Goal: Task Accomplishment & Management: Complete application form

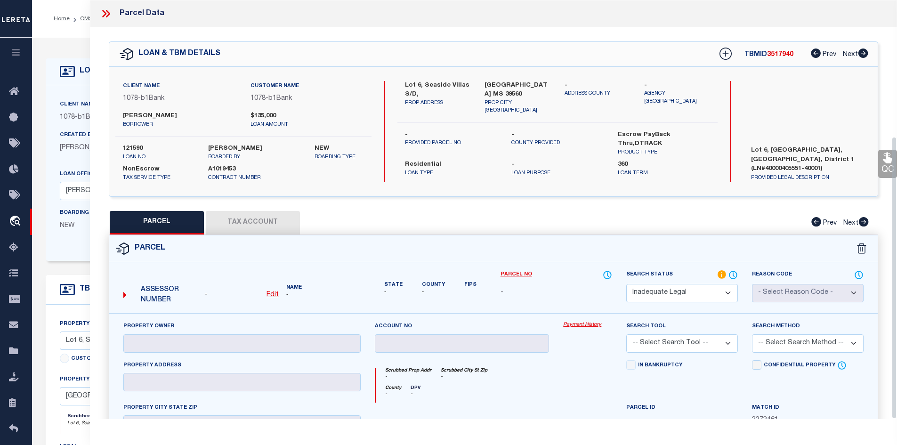
select select "ND"
select select "14174"
select select "5238"
select select "10"
select select "NonEscrow"
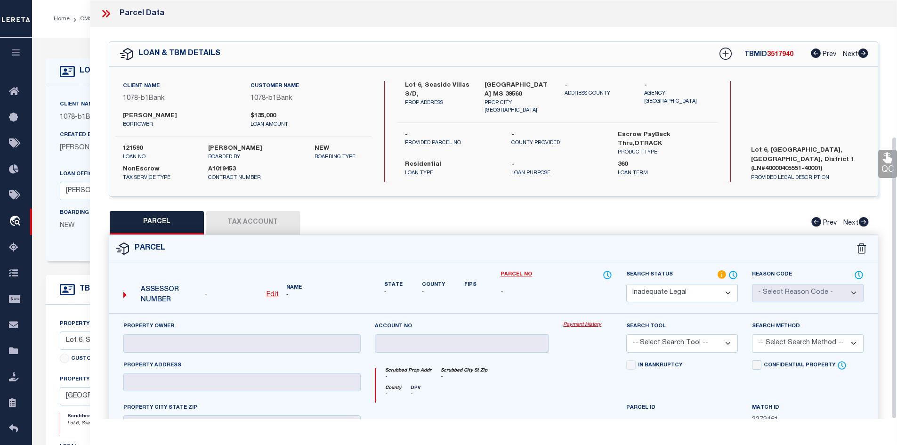
scroll to position [203, 0]
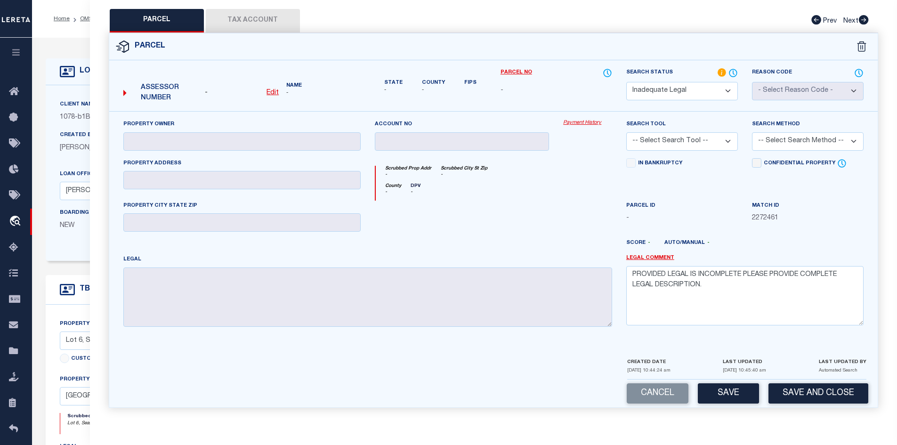
click at [58, 56] on div "LOAN DETAILS Client Name 1078 - b1Bank Customer Name 1078" at bounding box center [465, 313] width 852 height 533
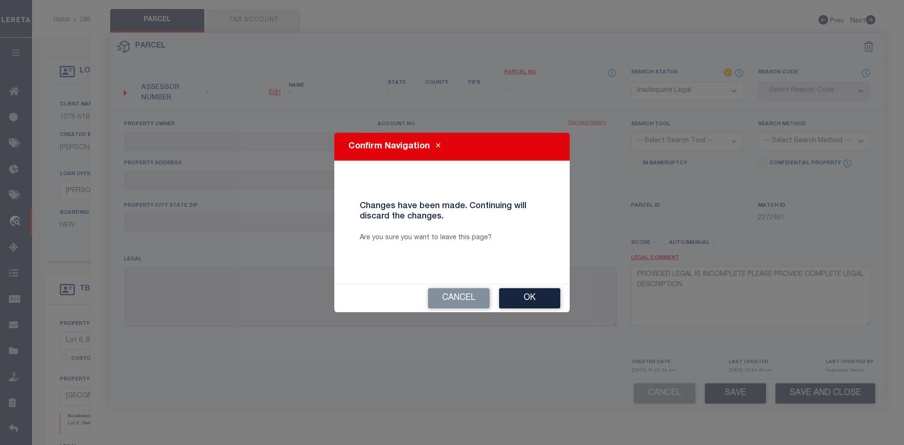
click at [442, 285] on div "Cancel Ok" at bounding box center [451, 298] width 235 height 28
click at [442, 292] on button "Cancel" at bounding box center [459, 298] width 62 height 20
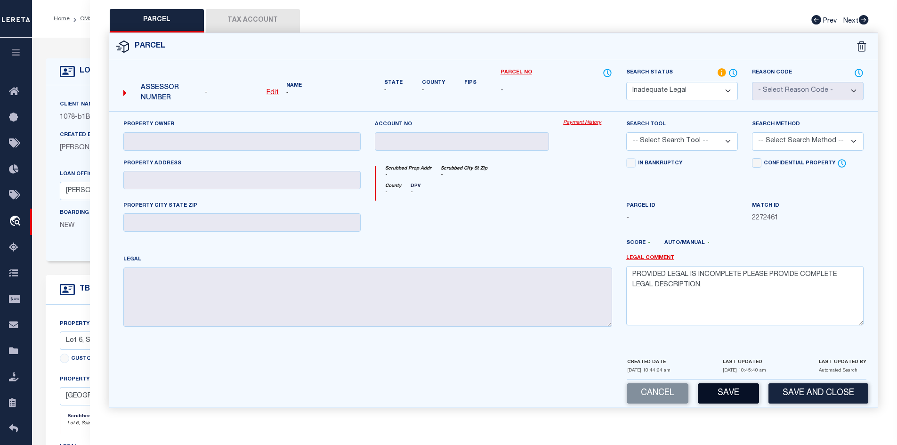
click at [730, 400] on button "Save" at bounding box center [728, 393] width 61 height 20
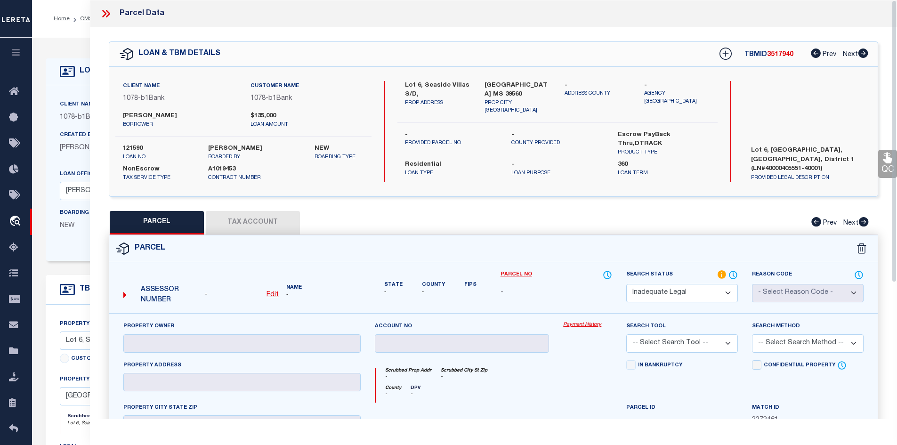
select select "AS"
checkbox input "false"
select select "ND"
checkbox input "false"
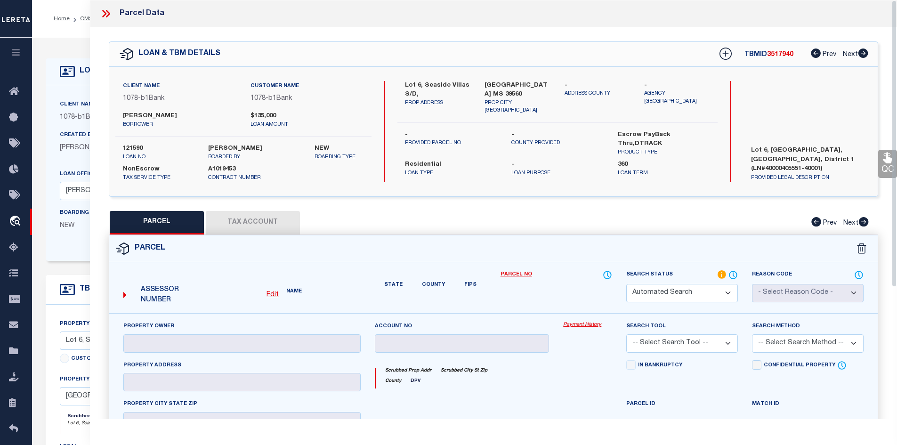
type textarea "PROVIDED LEGAL IS INCOMPLETE PLEASE PROVIDE COMPLETE LEGAL DESCRIPTION."
click at [775, 55] on span "3517940" at bounding box center [780, 54] width 26 height 7
copy span "3517940"
click at [104, 7] on div "Parcel Data" at bounding box center [494, 13] width 808 height 27
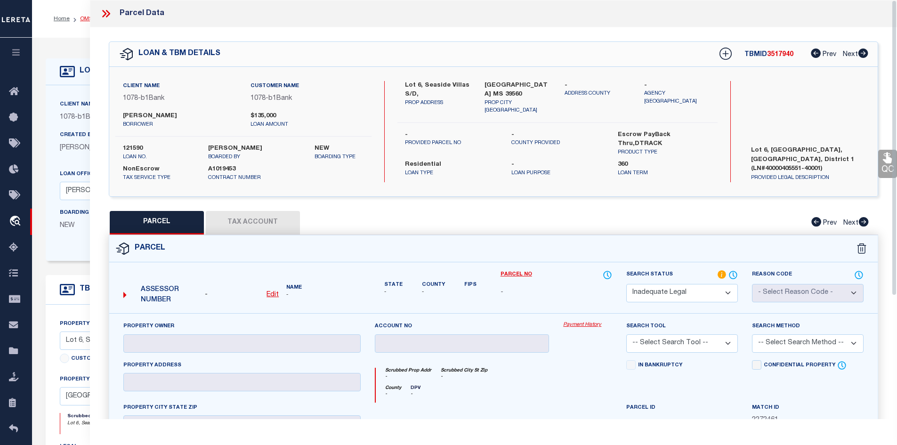
click at [85, 19] on link "OMS" at bounding box center [86, 19] width 13 height 6
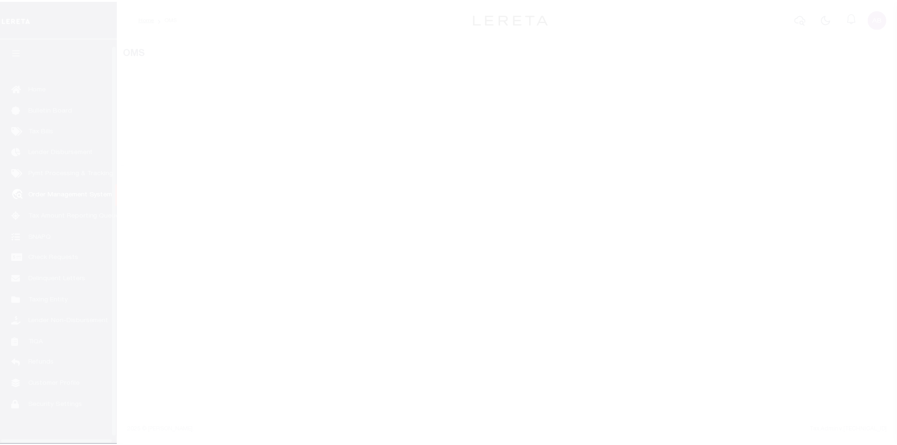
scroll to position [14, 0]
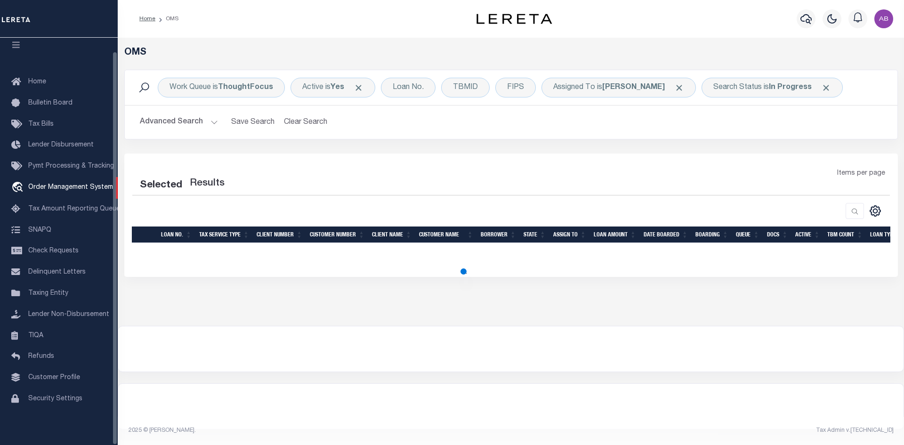
select select "200"
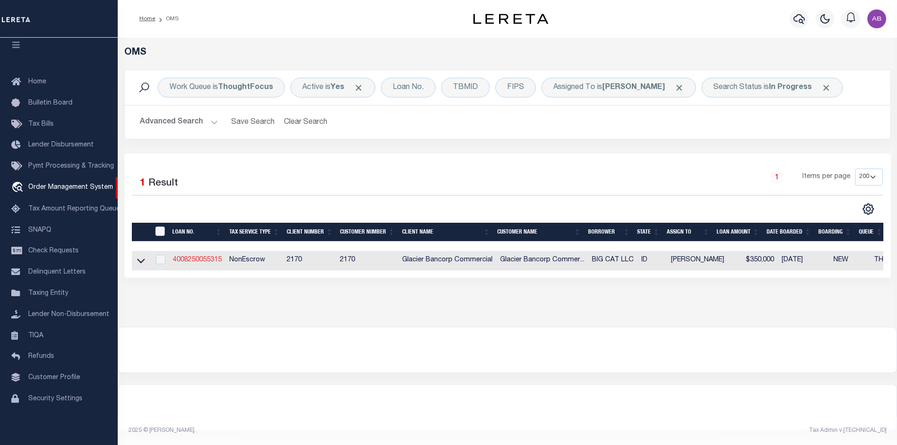
click at [197, 260] on link "4008250055315" at bounding box center [197, 260] width 49 height 7
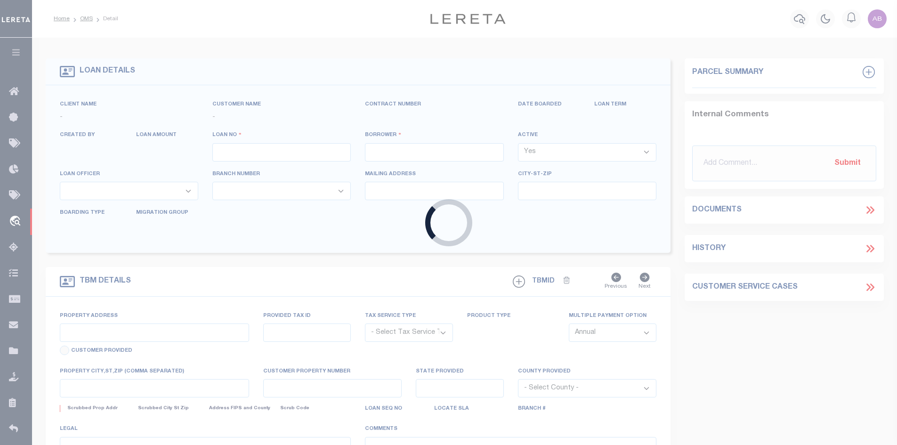
type input "4008250055315"
type input "BIG CAT LLC"
select select
type input "766 N YELLOWSTONE HWY"
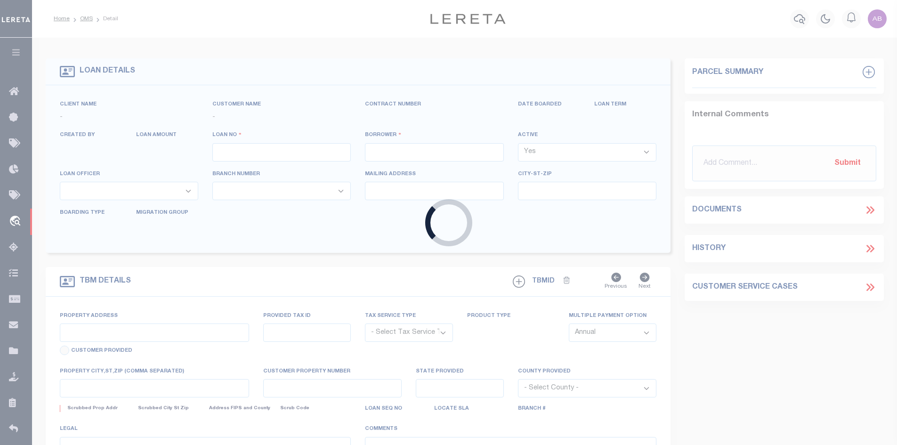
type input "REXBURG ID 83440-5099"
type input "09/28/2025"
select select "10"
select select "20"
select select "NonEscrow"
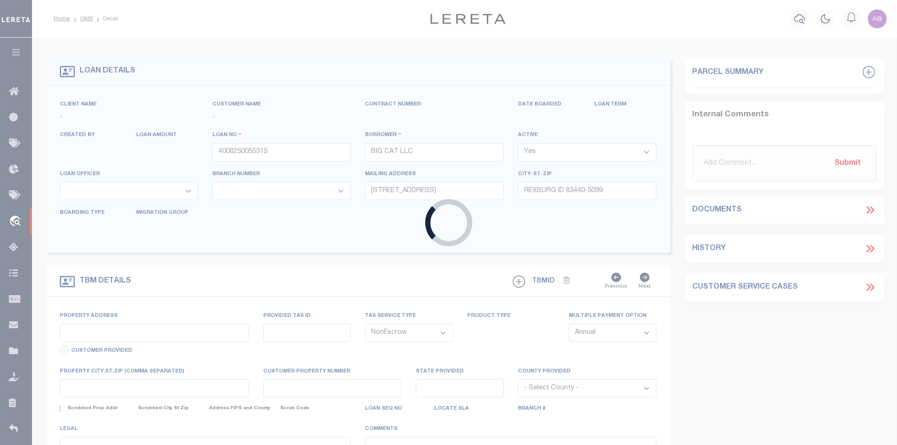
type input "TBD GRIZZLY LANE"
type input "RP04BCS0010010"
select select
type input "REXBURG ID 83440"
type input "ID"
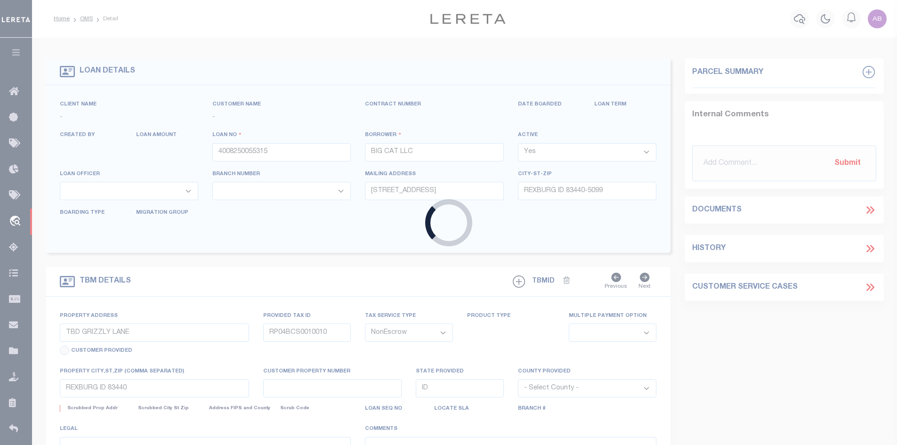
select select "4576"
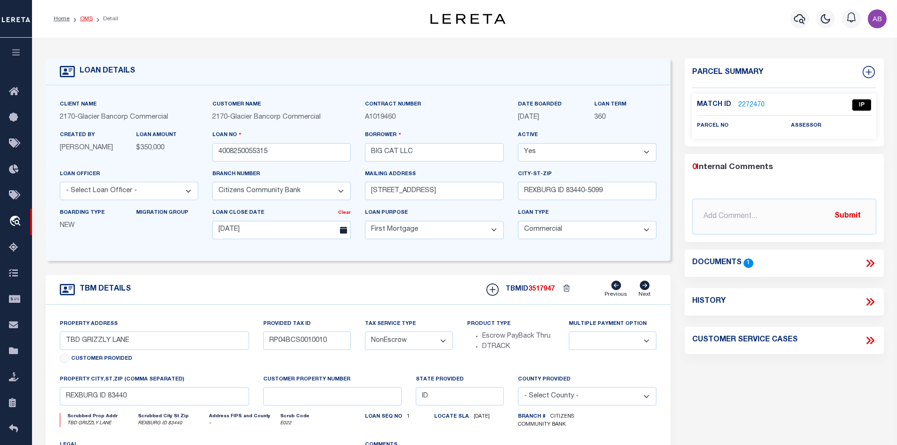
click at [83, 19] on link "OMS" at bounding box center [86, 19] width 13 height 6
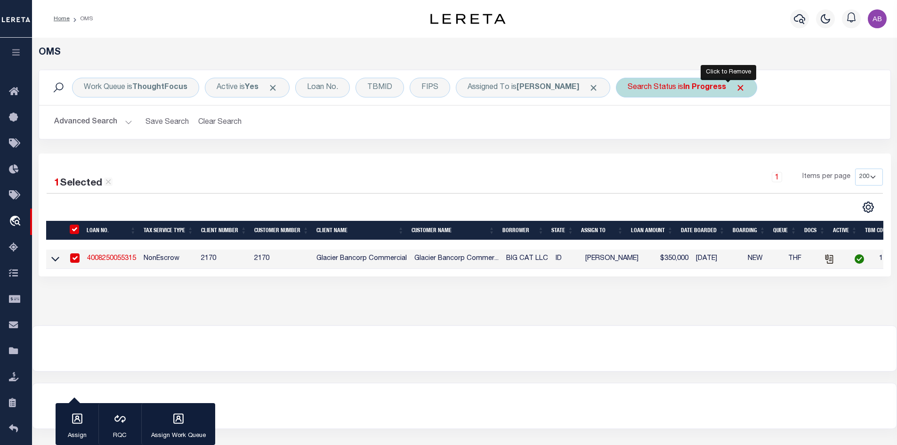
click at [736, 85] on span "Click to Remove" at bounding box center [741, 88] width 10 height 10
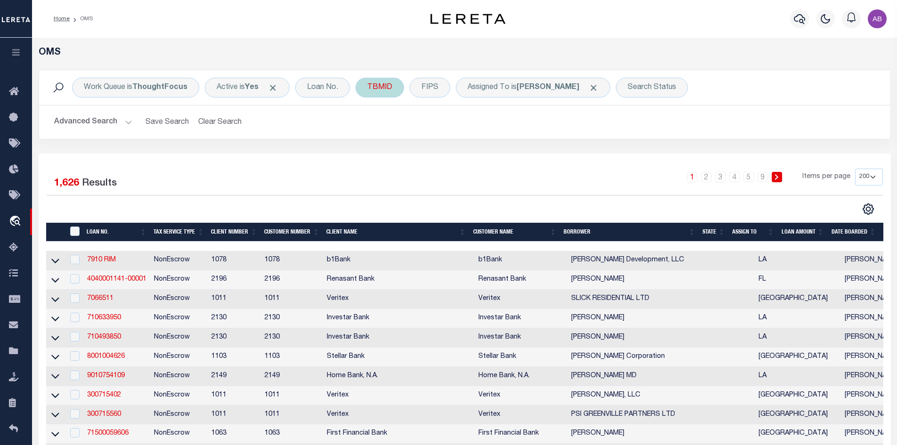
click at [381, 86] on div "TBMID" at bounding box center [380, 88] width 49 height 20
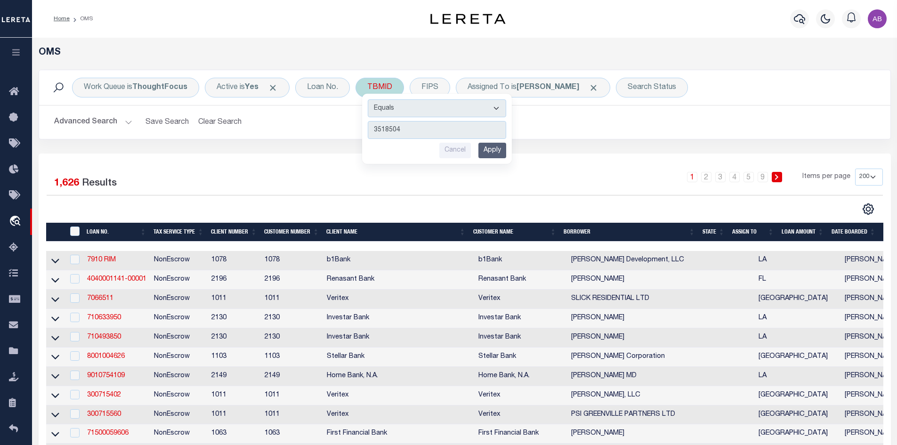
type input "3518504"
click at [491, 147] on input "Apply" at bounding box center [493, 151] width 28 height 16
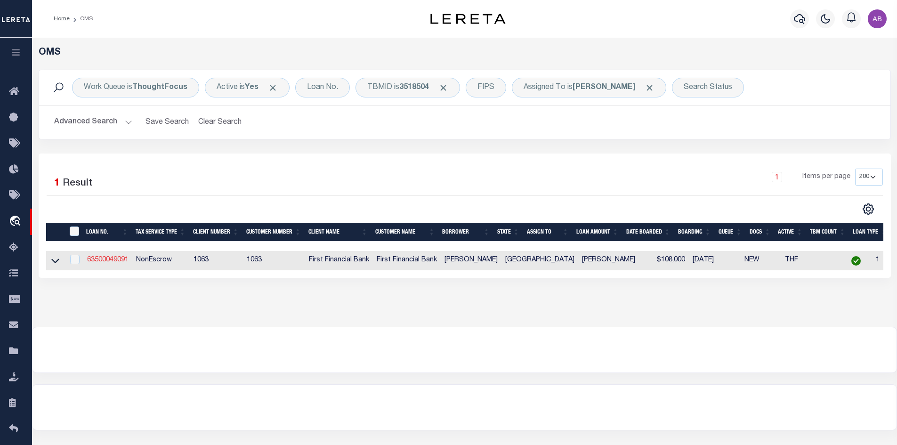
click at [106, 262] on link "63500049091" at bounding box center [107, 260] width 41 height 7
type input "63500049091"
type input "Joel Lee Garcia"
select select
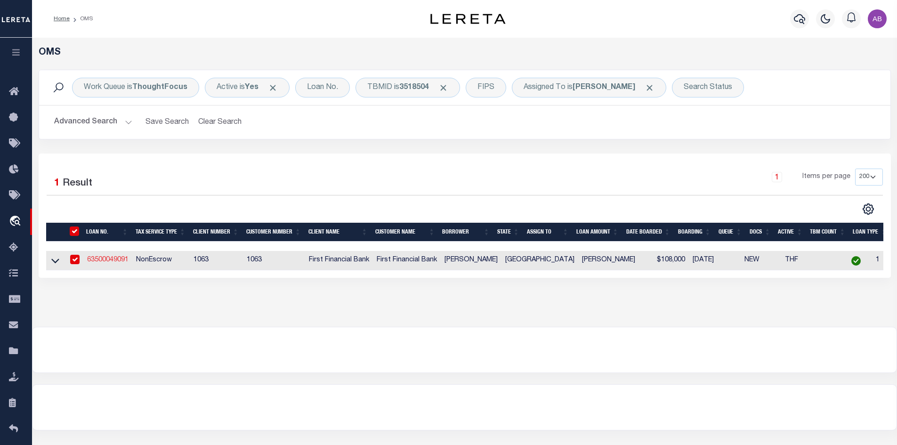
select select "100"
select select
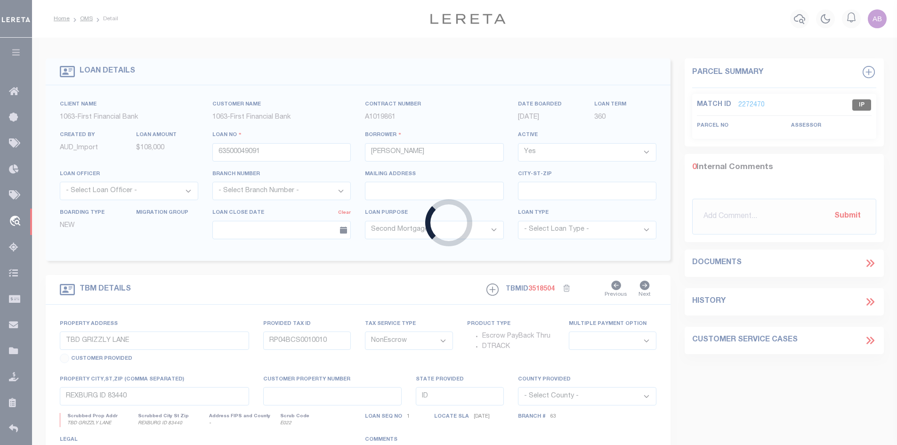
type input "8202 N US HIGHWAY 67"
select select
type input "SAN ANGELO TX 769050000"
type input "[GEOGRAPHIC_DATA]"
select select
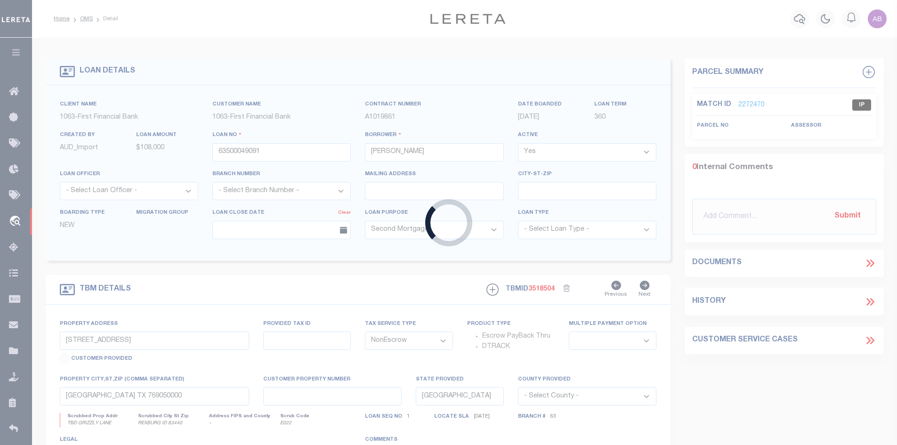
select select "92691"
select select "527"
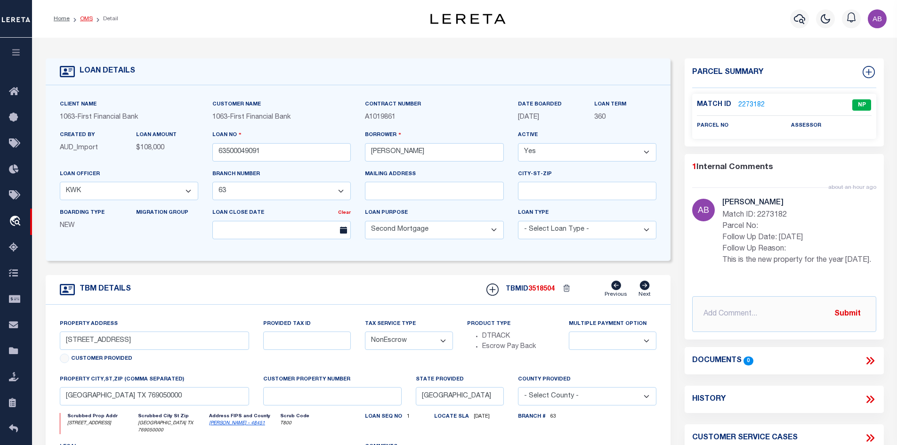
click at [82, 17] on link "OMS" at bounding box center [86, 19] width 13 height 6
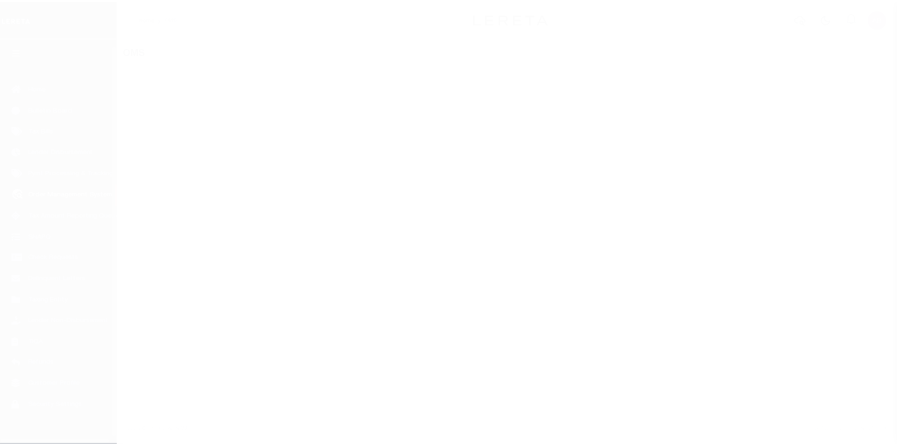
scroll to position [14, 0]
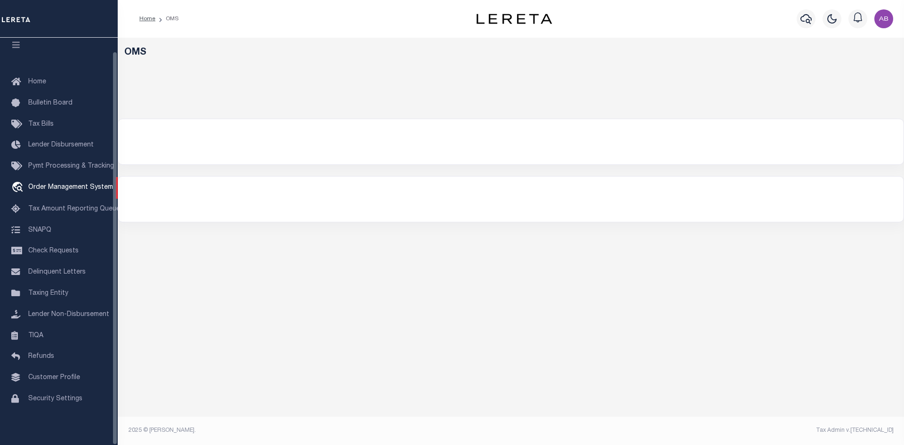
select select "200"
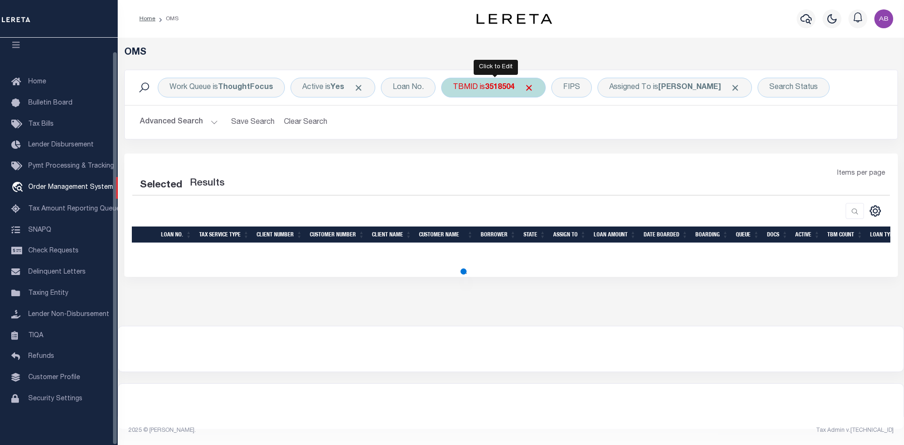
select select "200"
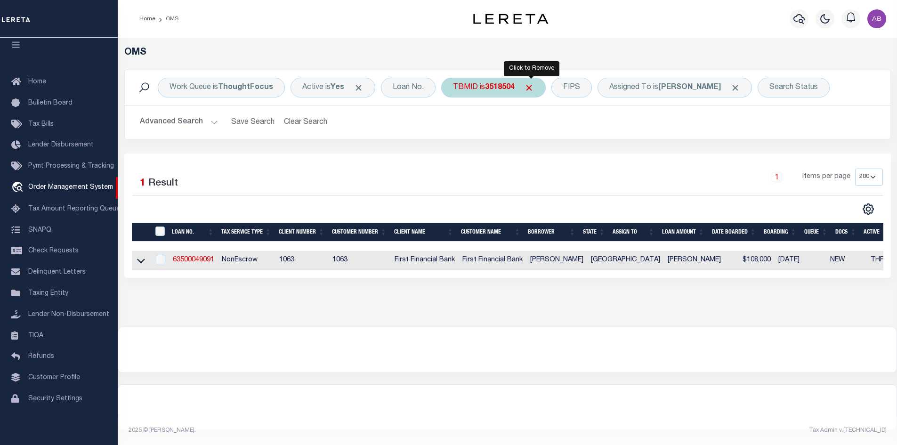
click at [533, 88] on span "Click to Remove" at bounding box center [529, 88] width 10 height 10
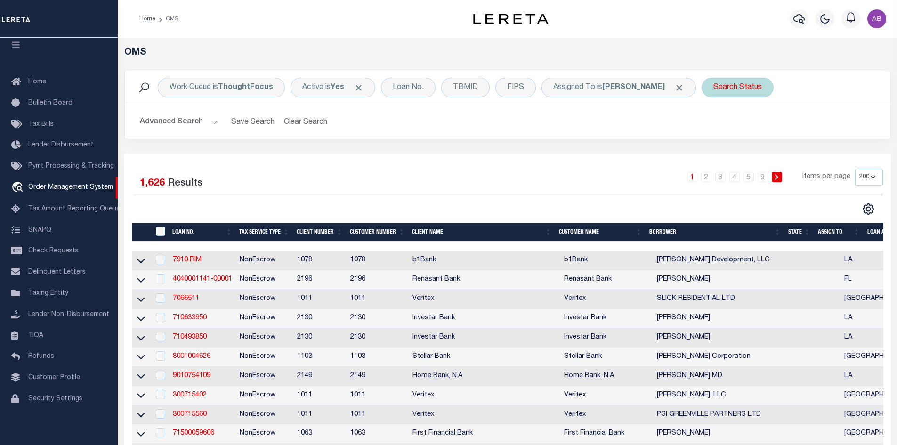
click at [719, 89] on div "Search Status" at bounding box center [738, 88] width 72 height 20
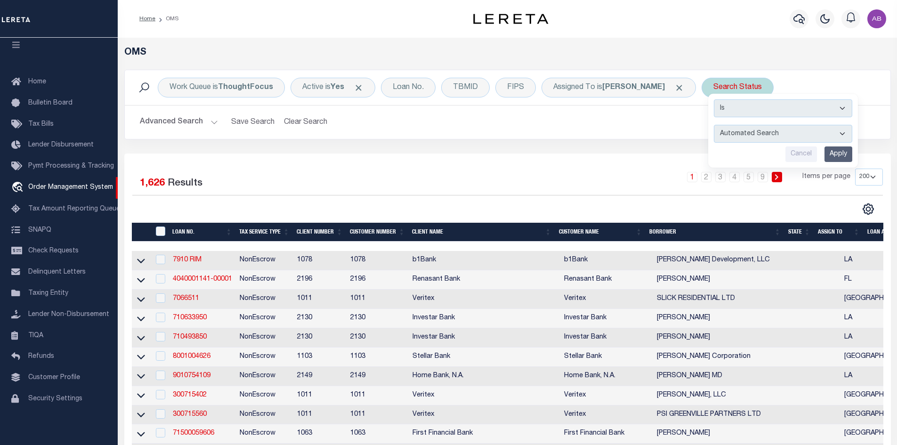
click at [714, 124] on div "Is Contains Automated Search Bad Parcel Complete Duplicate Parcel High Dollar R…" at bounding box center [783, 131] width 150 height 74
click at [714, 139] on select "Automated Search Bad Parcel Complete Duplicate Parcel High Dollar Reporting In …" at bounding box center [783, 134] width 138 height 18
select select "IP"
click at [714, 125] on select "Automated Search Bad Parcel Complete Duplicate Parcel High Dollar Reporting In …" at bounding box center [783, 134] width 138 height 18
click at [832, 154] on input "Apply" at bounding box center [839, 154] width 28 height 16
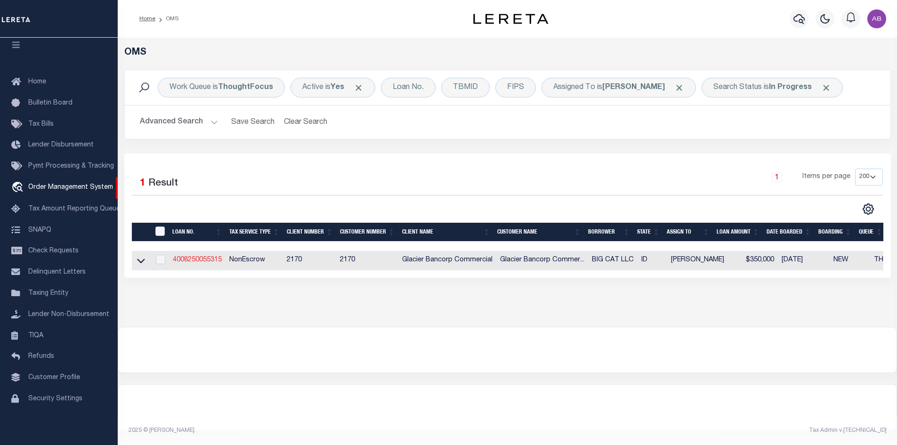
click at [204, 260] on link "4008250055315" at bounding box center [197, 260] width 49 height 7
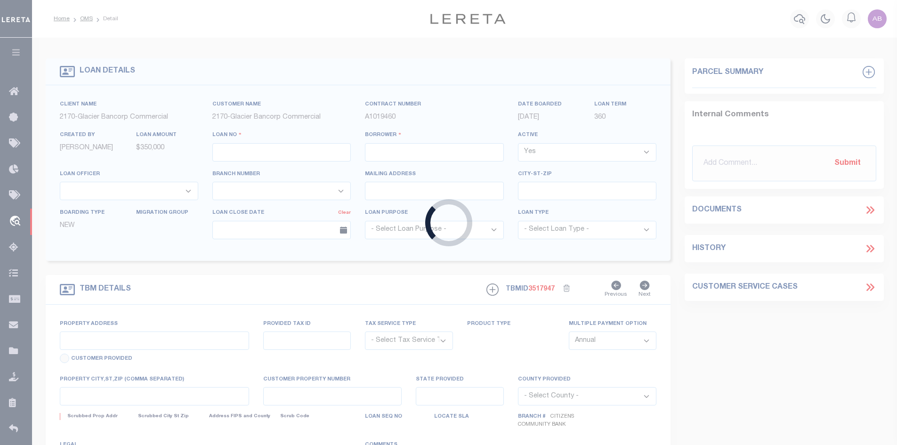
type input "4008250055315"
type input "BIG CAT LLC"
select select
type input "766 N YELLOWSTONE HWY"
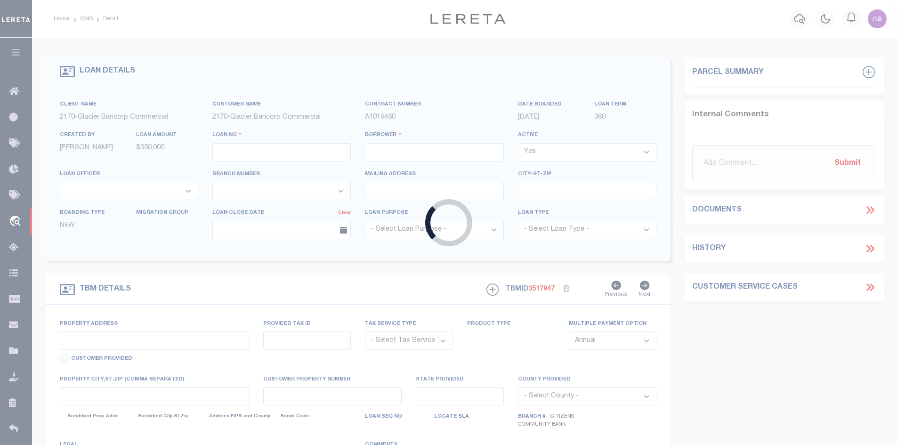
type input "REXBURG ID 83440-5099"
type input "09/28/2025"
select select "10"
select select "20"
select select "NonEscrow"
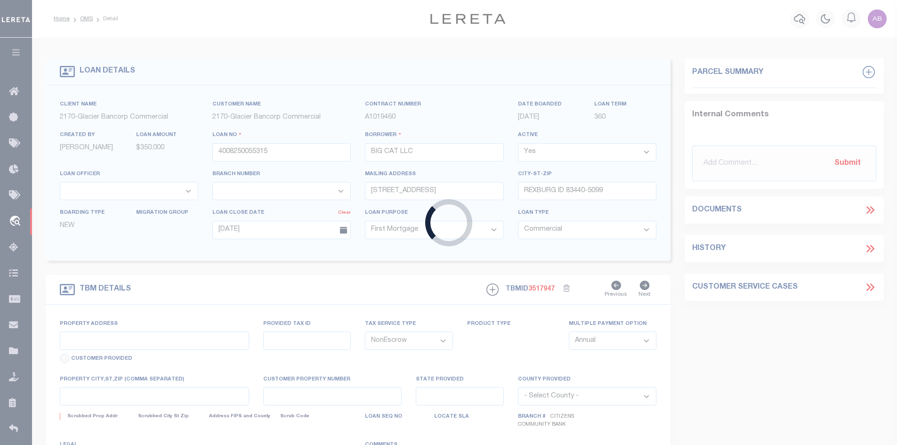
type input "TBD GRIZZLY LANE"
type input "RP04BCS0010010"
select select
type input "REXBURG ID 83440"
type input "ID"
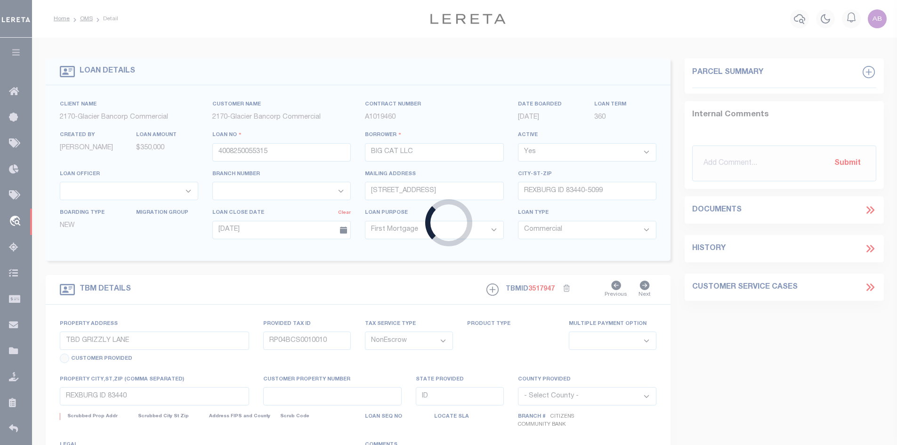
select select "4576"
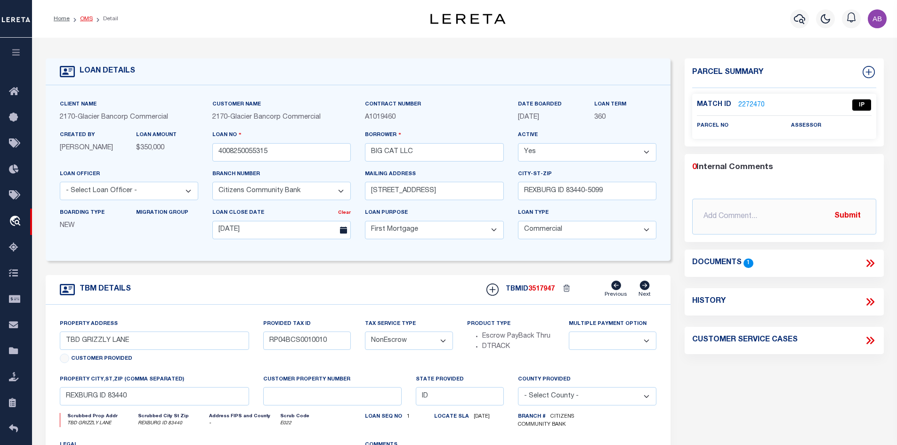
click at [81, 21] on link "OMS" at bounding box center [86, 19] width 13 height 6
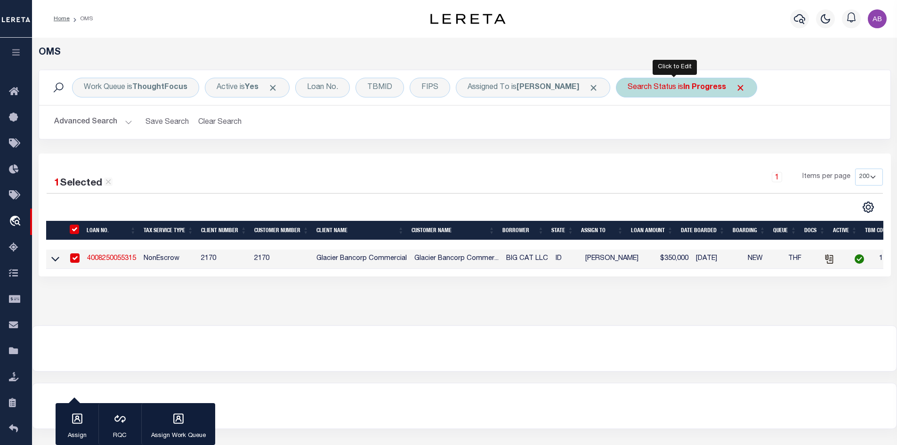
click at [653, 89] on div "Search Status is In Progress" at bounding box center [686, 88] width 141 height 20
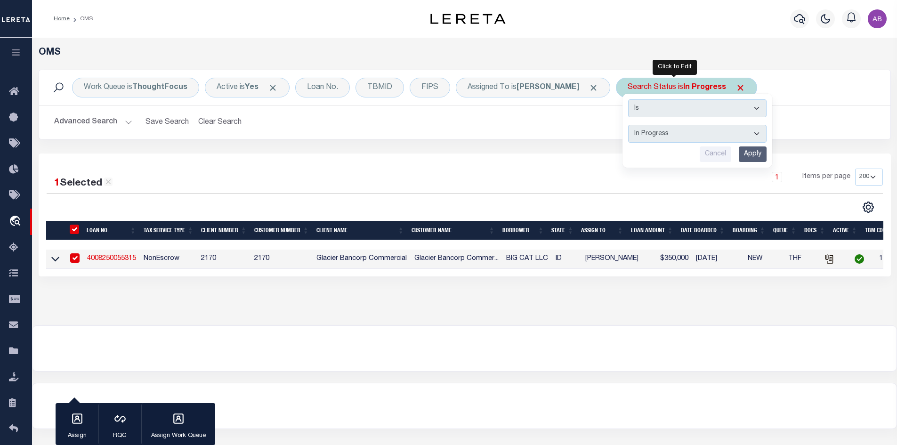
click at [656, 132] on select "Automated Search Bad Parcel Complete Duplicate Parcel High Dollar Reporting In …" at bounding box center [697, 134] width 138 height 18
select select "RD"
click at [628, 125] on select "Automated Search Bad Parcel Complete Duplicate Parcel High Dollar Reporting In …" at bounding box center [697, 134] width 138 height 18
click at [739, 158] on input "Apply" at bounding box center [753, 154] width 28 height 16
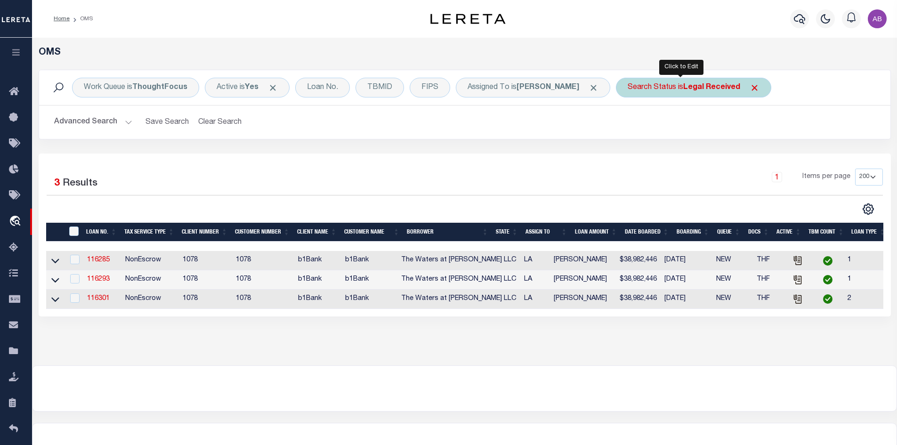
click at [691, 95] on div "Search Status is Legal Received" at bounding box center [693, 88] width 155 height 20
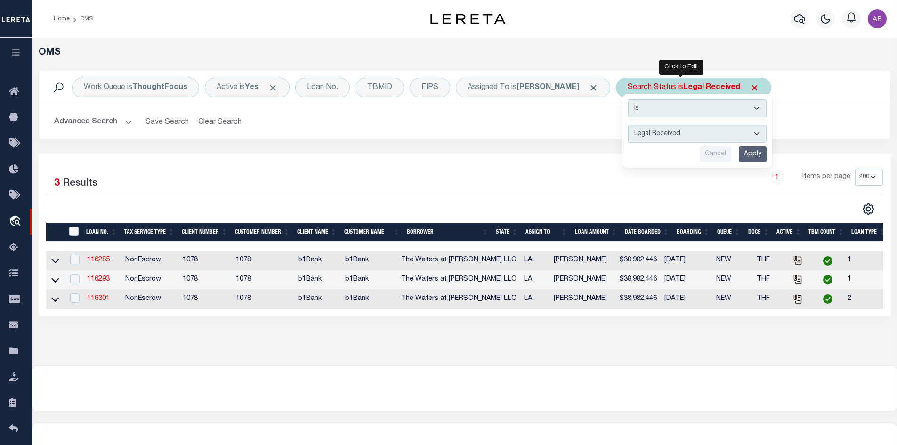
click at [682, 127] on select "Automated Search Bad Parcel Complete Duplicate Parcel High Dollar Reporting In …" at bounding box center [697, 134] width 138 height 18
select select "IP"
click at [628, 125] on select "Automated Search Bad Parcel Complete Duplicate Parcel High Dollar Reporting In …" at bounding box center [697, 134] width 138 height 18
click at [740, 153] on input "Apply" at bounding box center [753, 154] width 28 height 16
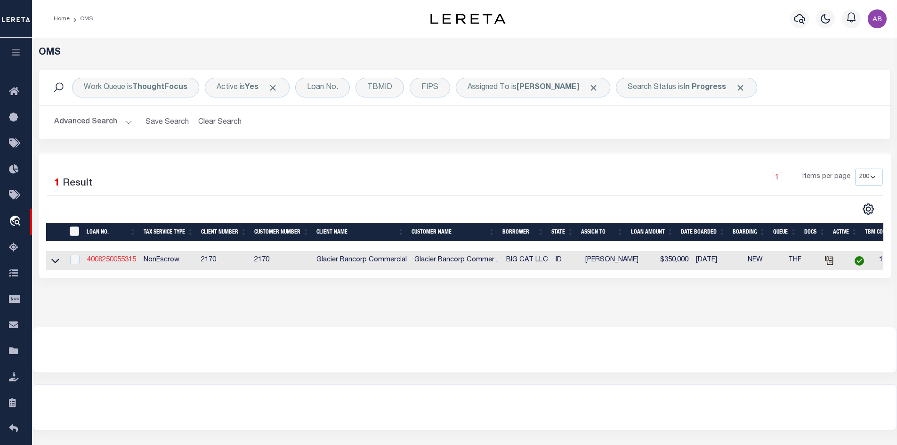
click at [116, 259] on link "4008250055315" at bounding box center [111, 260] width 49 height 7
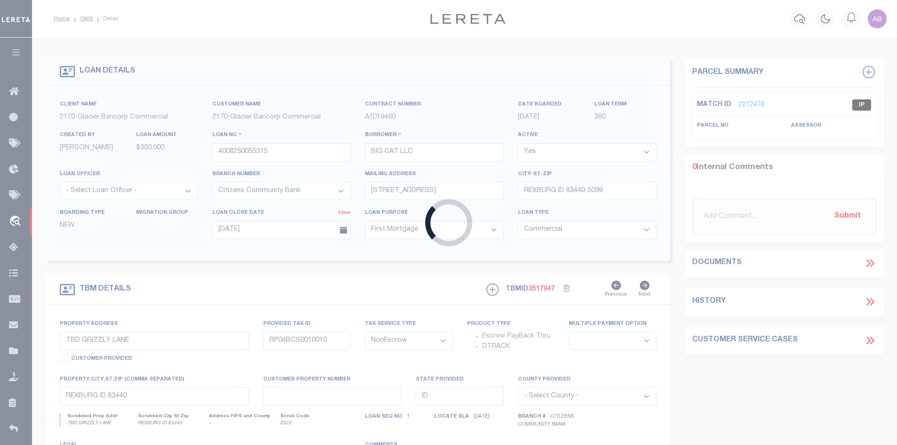
select select
select select "4576"
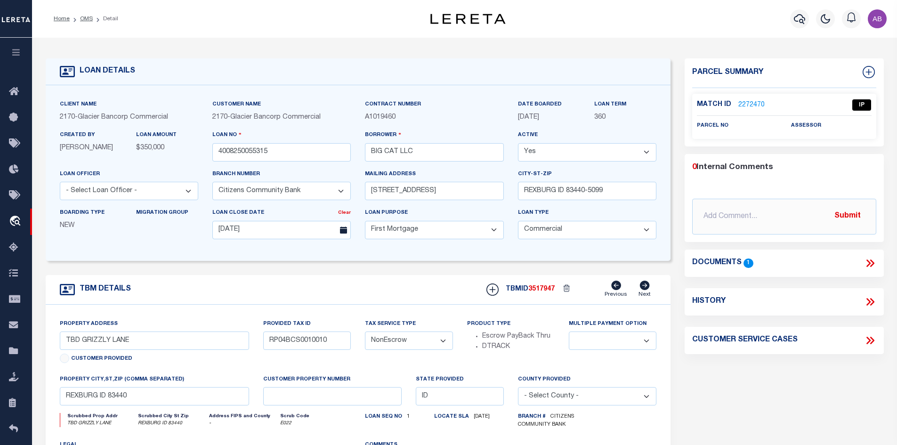
click at [752, 103] on link "2272470" at bounding box center [752, 105] width 26 height 10
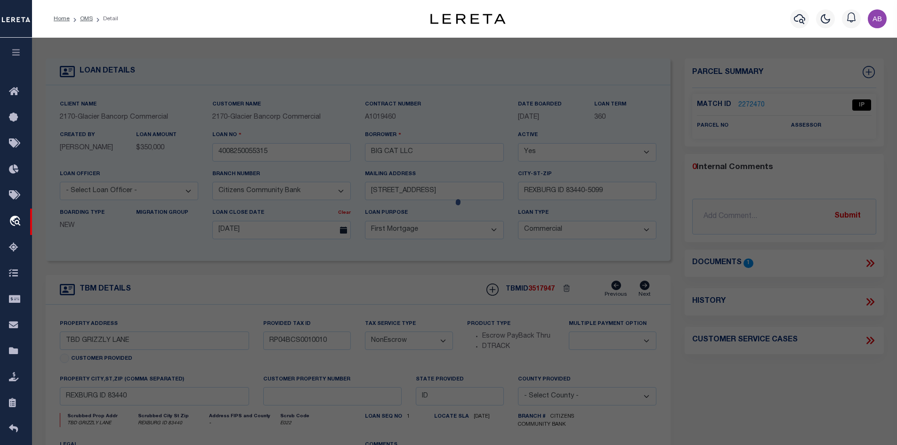
checkbox input "false"
select select "IP"
checkbox input "false"
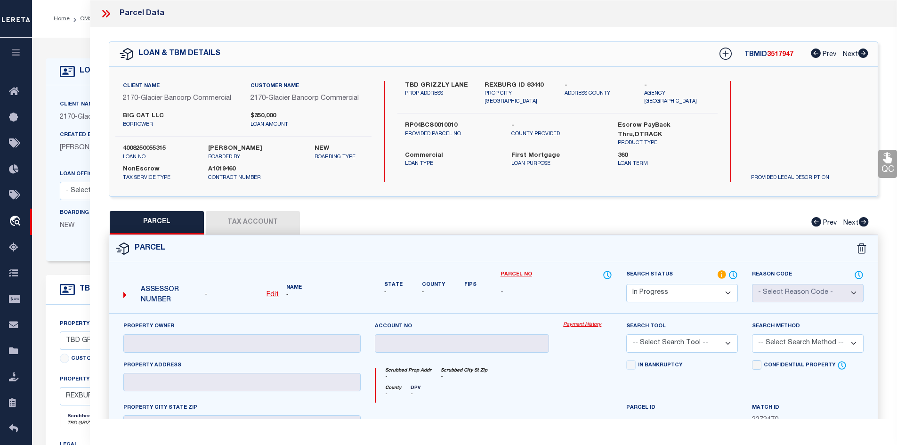
click at [373, 244] on div "Parcel" at bounding box center [493, 248] width 769 height 27
drag, startPoint x: 369, startPoint y: 264, endPoint x: 351, endPoint y: 299, distance: 39.2
click at [351, 299] on form "Parcel - Edit Name - - -" at bounding box center [493, 408] width 769 height 347
drag, startPoint x: 523, startPoint y: 233, endPoint x: 521, endPoint y: 332, distance: 98.9
click at [523, 332] on div "QC QC QC" at bounding box center [494, 310] width 808 height 566
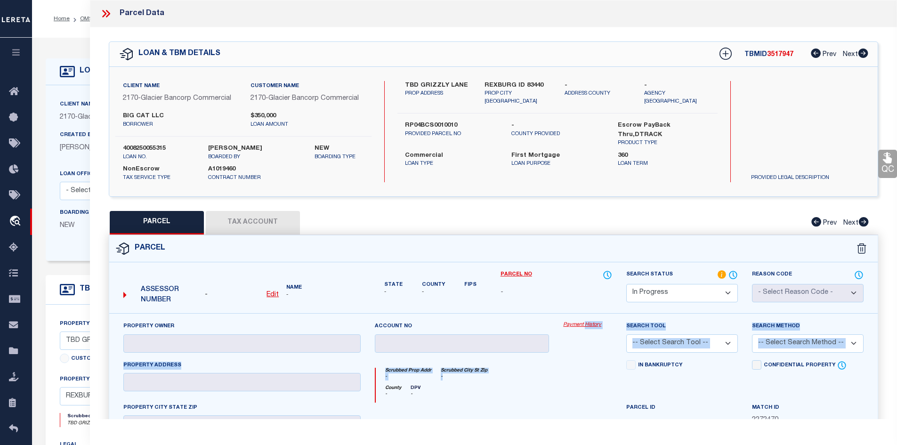
drag, startPoint x: 585, startPoint y: 354, endPoint x: 581, endPoint y: 376, distance: 22.5
click at [581, 376] on div "Property Owner Account no Payment History Search Tool -- Select Search Tool -- …" at bounding box center [493, 428] width 755 height 215
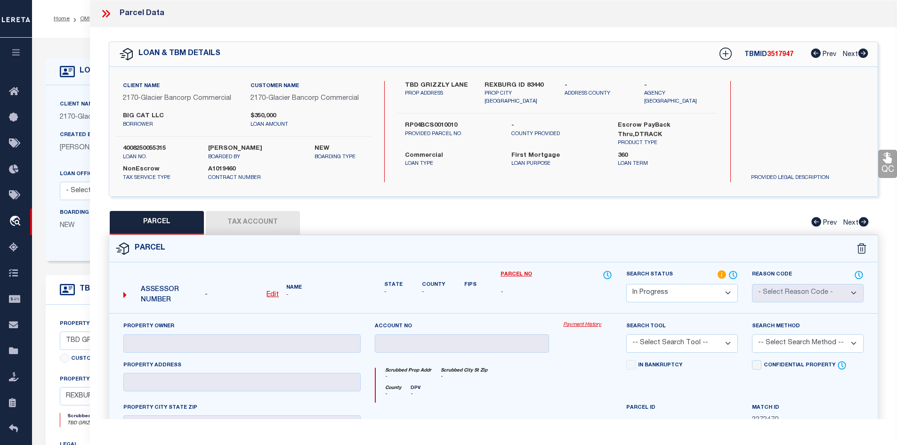
click at [593, 219] on div "PARCEL Tax Account Prev Next" at bounding box center [494, 223] width 770 height 24
click at [593, 227] on div "PARCEL Tax Account Prev Next" at bounding box center [494, 223] width 770 height 24
click at [596, 227] on div "PARCEL Tax Account Prev Next" at bounding box center [494, 223] width 770 height 24
click at [599, 224] on div "PARCEL Tax Account Prev Next" at bounding box center [494, 223] width 770 height 24
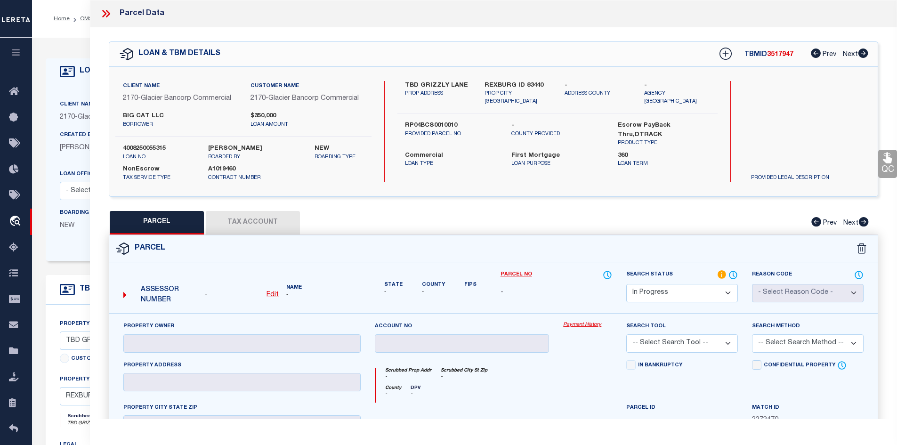
click at [599, 223] on div "PARCEL Tax Account Prev Next" at bounding box center [494, 223] width 770 height 24
click at [588, 225] on div "PARCEL Tax Account Prev Next" at bounding box center [494, 223] width 770 height 24
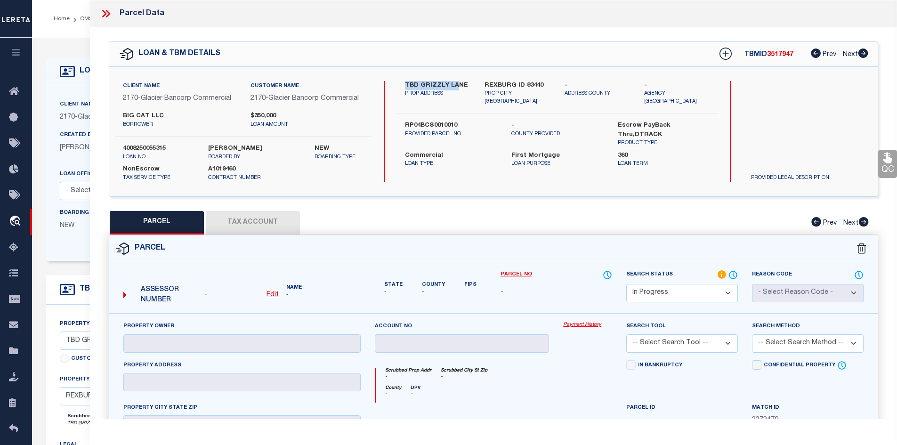
drag, startPoint x: 404, startPoint y: 80, endPoint x: 487, endPoint y: 90, distance: 83.5
click at [462, 85] on div "TBD GRIZZLY LANE PROP ADDRESS" at bounding box center [438, 93] width 80 height 25
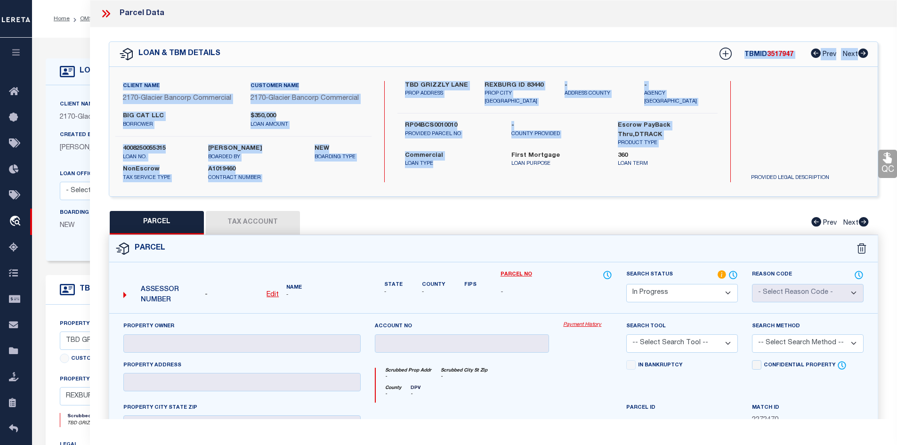
drag, startPoint x: 197, startPoint y: 62, endPoint x: 464, endPoint y: 96, distance: 268.7
click at [488, 145] on div "LOAN & TBM DETAILS TBMID 3517947 Prev Next -" at bounding box center [494, 118] width 770 height 155
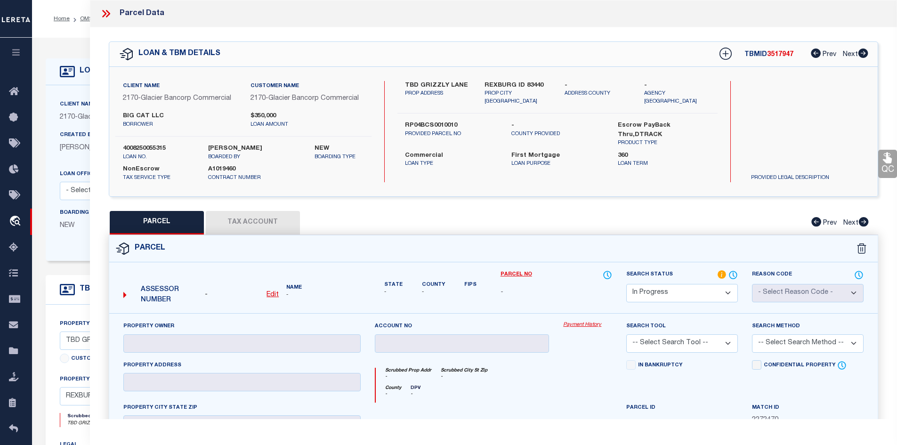
click at [463, 219] on div "PARCEL Tax Account Prev Next" at bounding box center [494, 223] width 770 height 24
click at [646, 299] on select "Automated Search Bad Parcel Complete Duplicate Parcel High Dollar Reporting In …" at bounding box center [682, 293] width 112 height 18
select select "NP"
click at [626, 284] on select "Automated Search Bad Parcel Complete Duplicate Parcel High Dollar Reporting In …" at bounding box center [682, 293] width 112 height 18
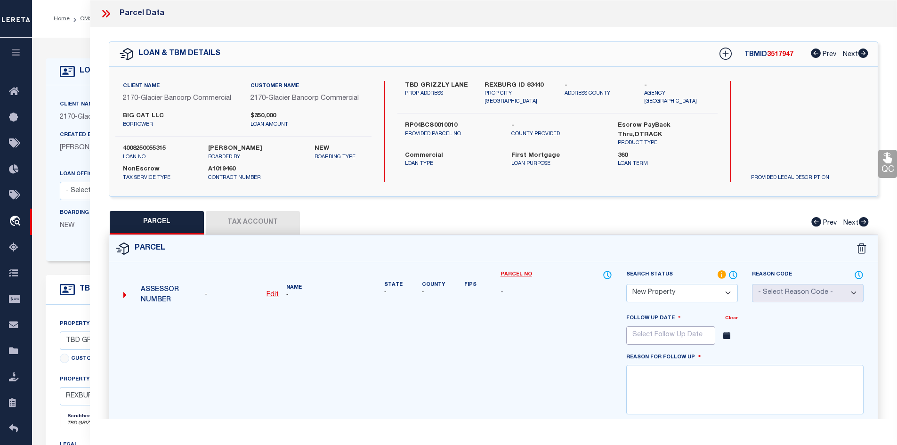
click at [670, 330] on input "text" at bounding box center [670, 335] width 89 height 18
click at [764, 356] on icon at bounding box center [763, 356] width 7 height 7
click at [764, 356] on icon at bounding box center [763, 357] width 3 height 6
select select "11"
click at [764, 356] on icon at bounding box center [763, 357] width 3 height 6
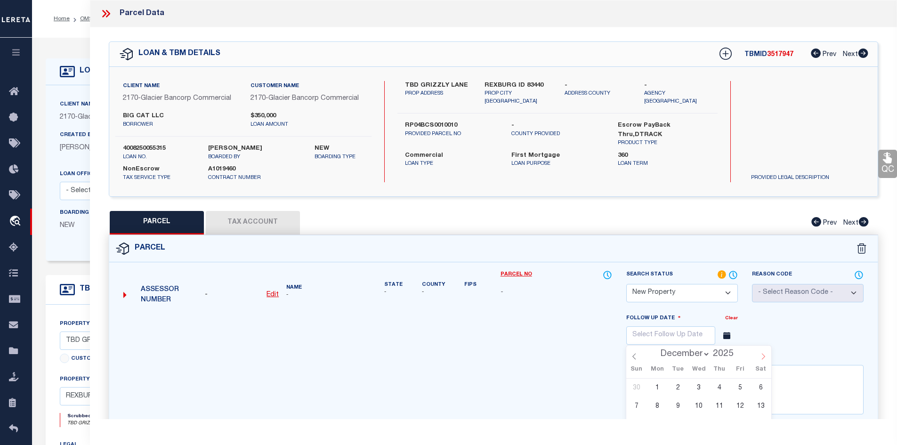
type input "2026"
select select "0"
click at [746, 387] on span "2" at bounding box center [740, 388] width 18 height 18
type input "01/02/2026"
click at [746, 387] on textarea at bounding box center [744, 389] width 237 height 49
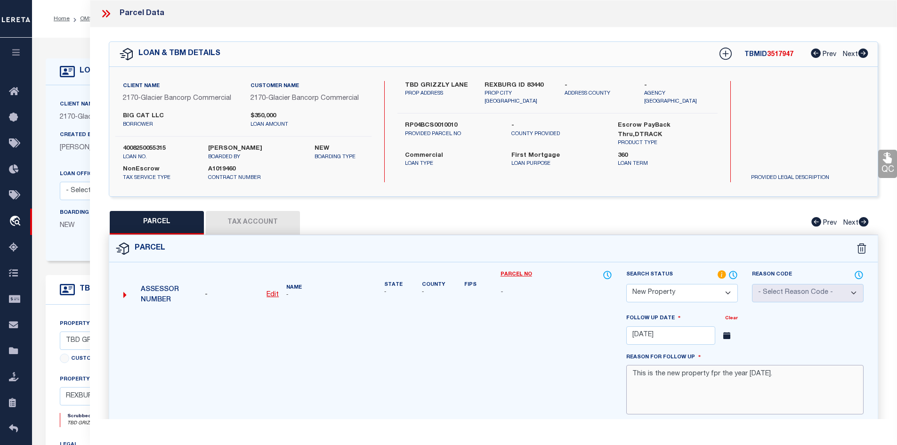
click at [713, 374] on textarea "This is the new property fpr the year 2025." at bounding box center [744, 389] width 237 height 49
click at [787, 394] on textarea "This is the new property fOr the year 2025." at bounding box center [744, 389] width 237 height 49
click at [718, 376] on textarea "This is the new property fOr the year 2025." at bounding box center [744, 389] width 237 height 49
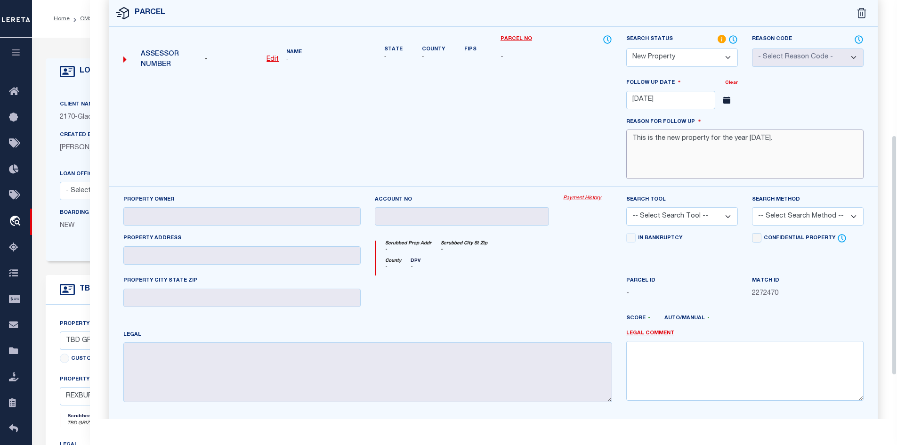
scroll to position [312, 0]
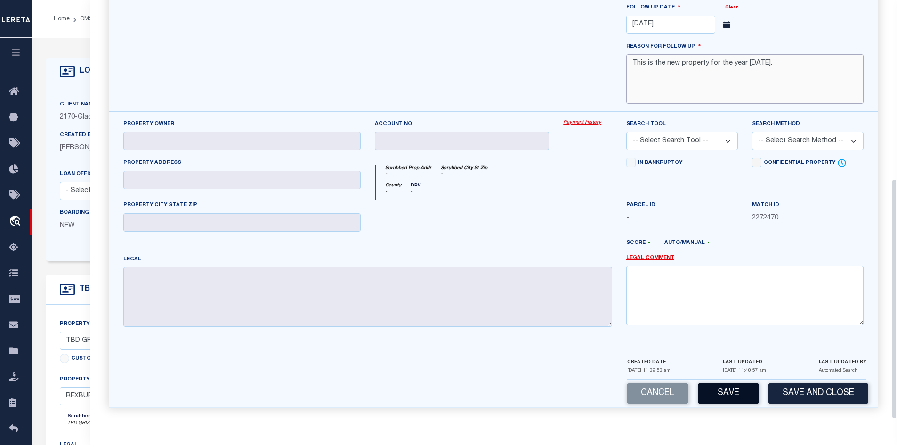
type textarea "This is the new property for the year 2025."
click at [743, 390] on button "Save" at bounding box center [728, 393] width 61 height 20
select select "AS"
checkbox input "false"
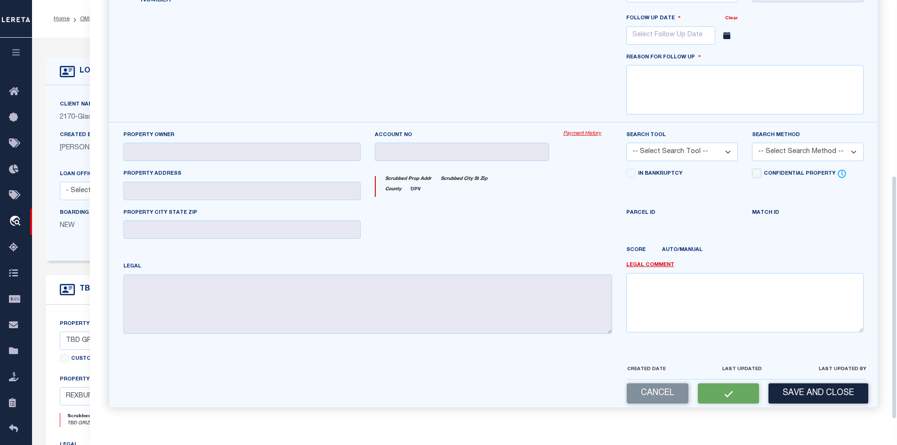
scroll to position [284, 0]
select select "NP"
type input "01/02/2026"
type textarea "This is the new property for the year 2025."
checkbox input "false"
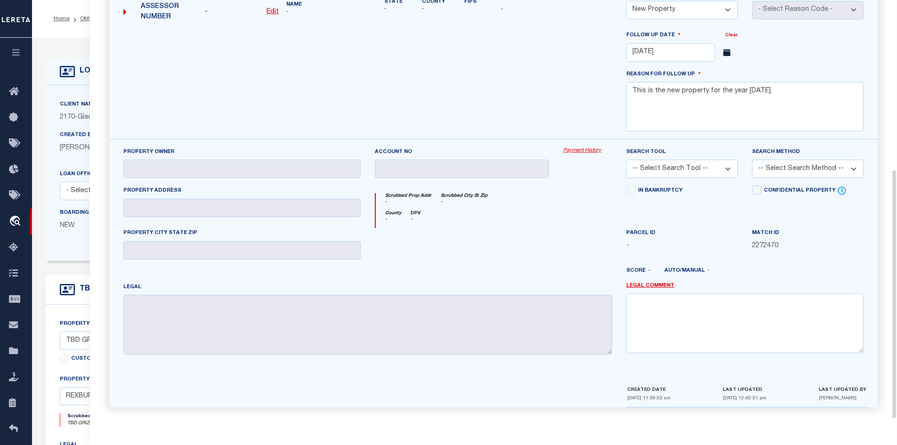
scroll to position [1, 0]
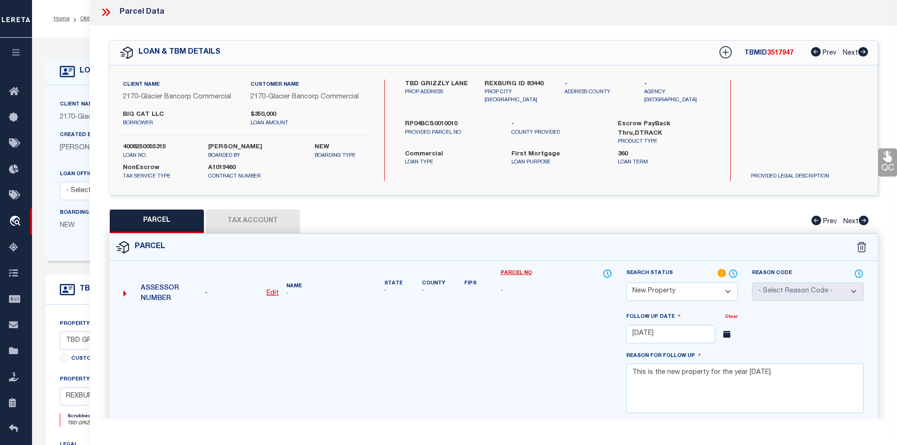
click at [778, 53] on span "3517947" at bounding box center [780, 53] width 26 height 7
copy span "3517947"
click at [85, 19] on link "OMS" at bounding box center [86, 19] width 13 height 6
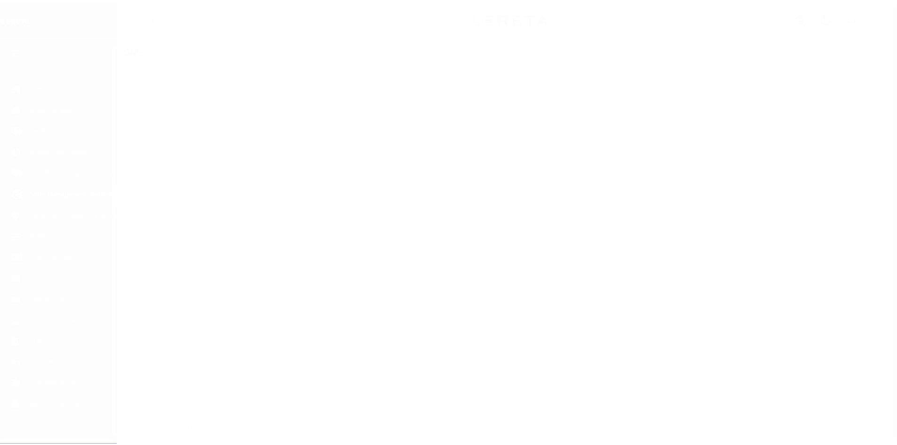
scroll to position [14, 0]
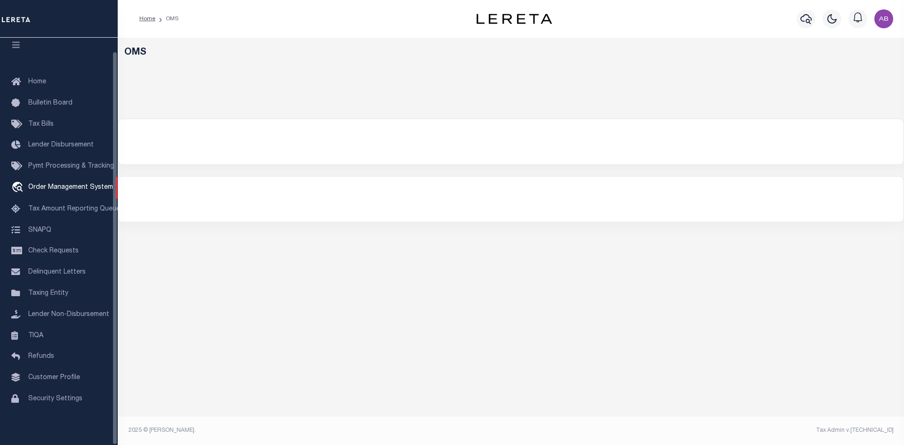
select select "200"
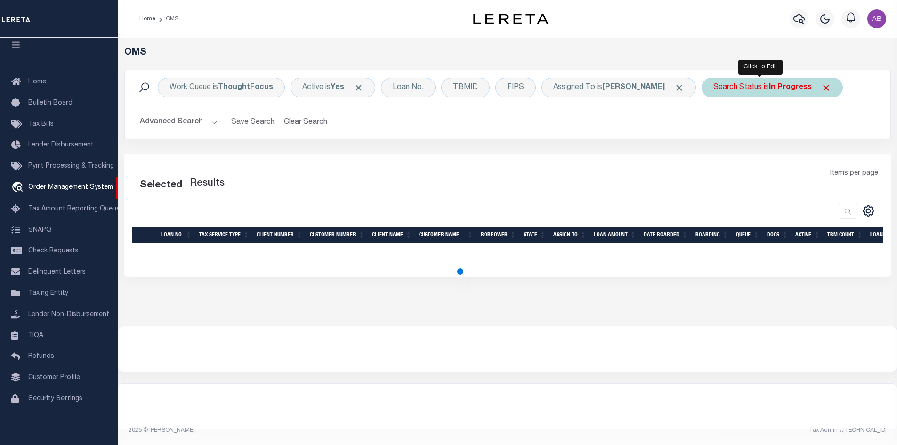
select select "200"
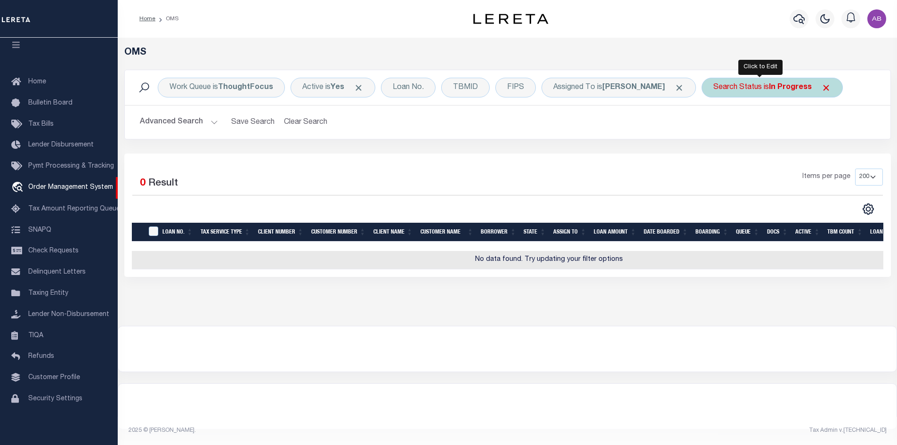
click at [727, 91] on div "Search Status is In Progress" at bounding box center [772, 88] width 141 height 20
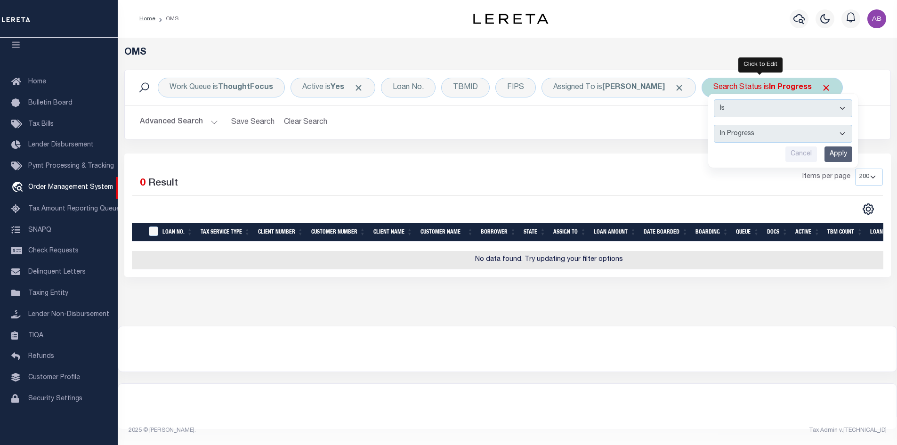
click at [720, 133] on select "Automated Search Bad Parcel Complete Duplicate Parcel High Dollar Reporting In …" at bounding box center [783, 134] width 138 height 18
select select "RD"
click at [714, 125] on select "Automated Search Bad Parcel Complete Duplicate Parcel High Dollar Reporting In …" at bounding box center [783, 134] width 138 height 18
click at [829, 155] on input "Apply" at bounding box center [839, 154] width 28 height 16
